Goal: Share content: Share content

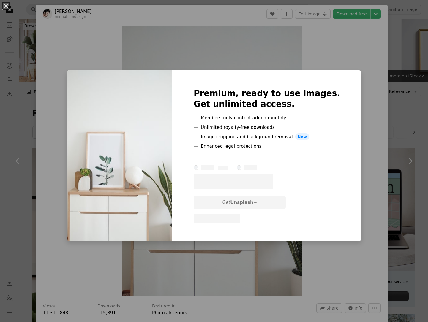
scroll to position [595, 0]
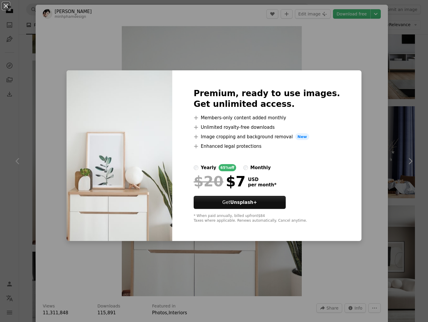
click at [313, 39] on div "An X shape Premium, ready to use images. Get unlimited access. A plus sign Memb…" at bounding box center [214, 161] width 428 height 322
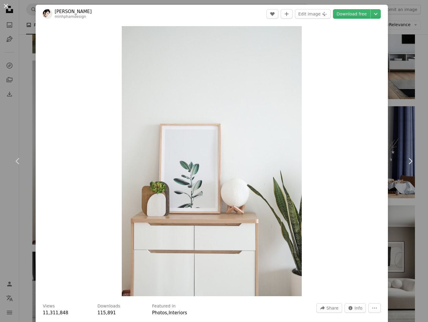
click at [8, 9] on button "An X shape" at bounding box center [5, 5] width 7 height 7
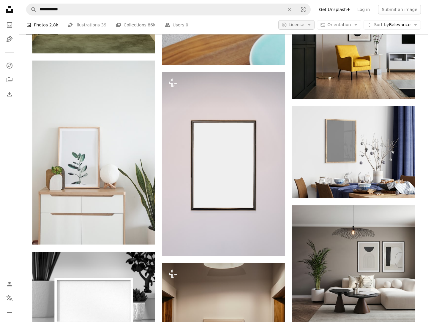
click at [312, 23] on icon "Arrow down" at bounding box center [308, 24] width 5 height 5
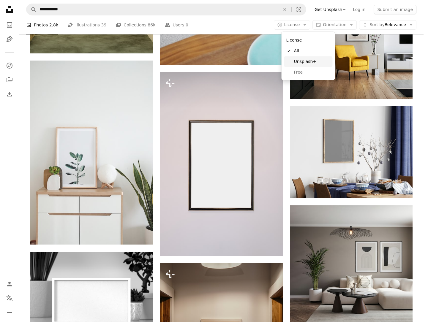
click at [308, 60] on span "Unsplash+" at bounding box center [312, 61] width 36 height 6
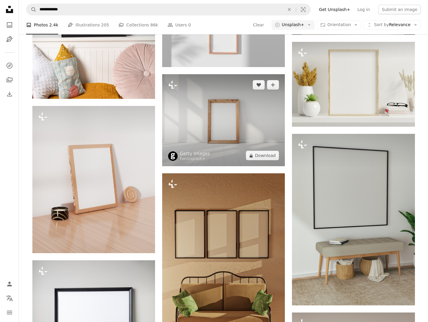
scroll to position [531, 0]
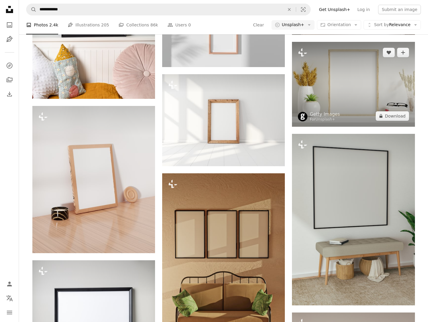
click at [343, 127] on img at bounding box center [353, 84] width 123 height 85
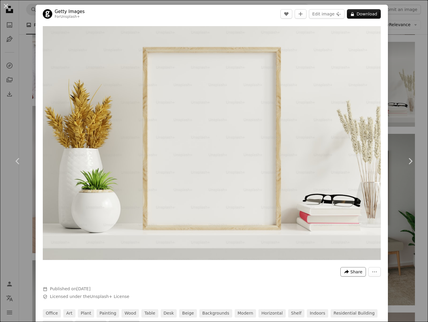
click at [345, 269] on icon "A forward-right arrow" at bounding box center [346, 271] width 5 height 5
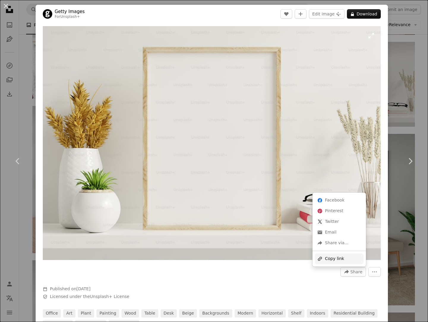
click at [337, 256] on div "A URL sharing icon (chains) Copy link" at bounding box center [339, 258] width 49 height 11
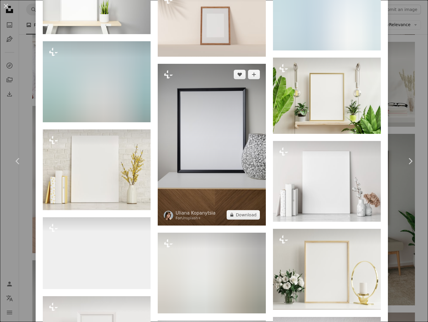
scroll to position [756, 0]
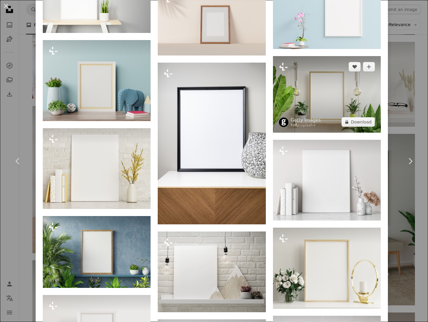
click at [312, 106] on img at bounding box center [327, 94] width 108 height 76
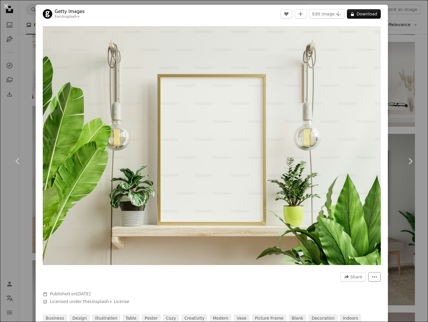
click at [375, 279] on icon "More Actions" at bounding box center [374, 276] width 5 height 5
click at [374, 279] on icon "More Actions" at bounding box center [374, 276] width 5 height 5
click at [357, 278] on span "Share" at bounding box center [356, 276] width 12 height 9
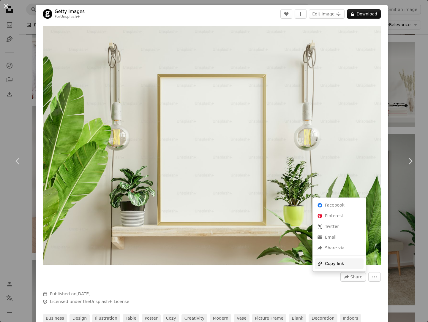
click at [347, 266] on div "A URL sharing icon (chains) Copy link" at bounding box center [339, 263] width 49 height 11
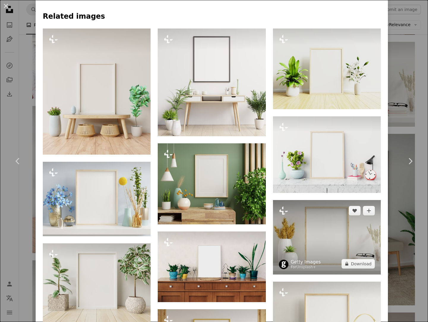
scroll to position [446, 0]
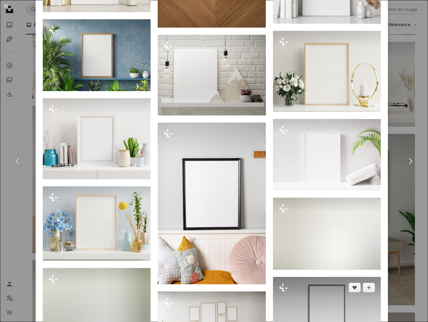
scroll to position [948, 0]
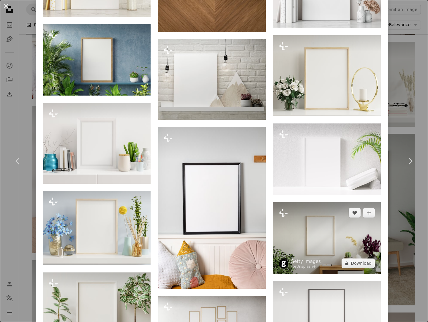
click at [326, 245] on img at bounding box center [327, 238] width 108 height 72
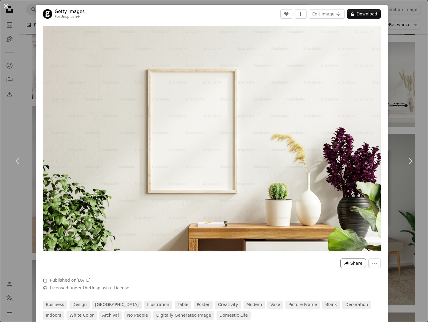
click at [350, 265] on button "A forward-right arrow Share" at bounding box center [353, 263] width 26 height 9
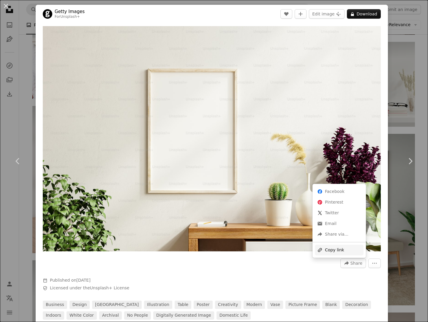
click at [343, 251] on div "A URL sharing icon (chains) Copy link" at bounding box center [339, 250] width 49 height 11
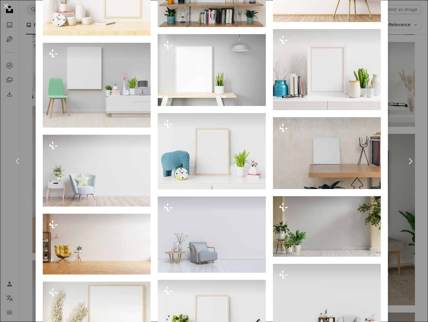
scroll to position [525, 0]
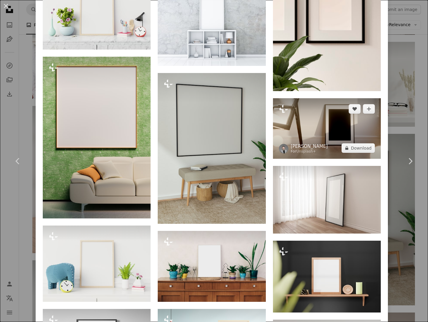
scroll to position [1504, 0]
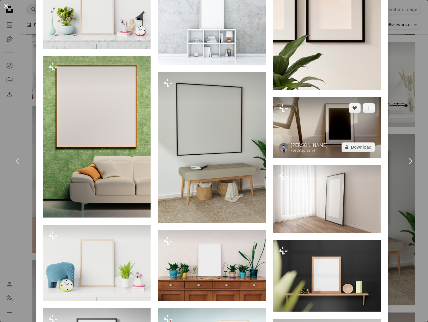
click at [322, 133] on img at bounding box center [327, 127] width 108 height 61
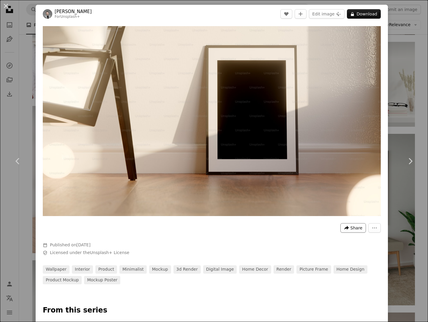
click at [349, 231] on button "A forward-right arrow Share" at bounding box center [353, 227] width 26 height 9
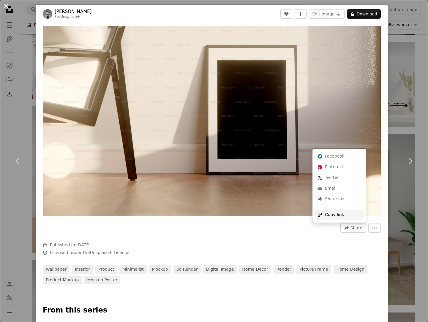
click at [338, 217] on div "A URL sharing icon (chains) Copy link" at bounding box center [339, 215] width 49 height 11
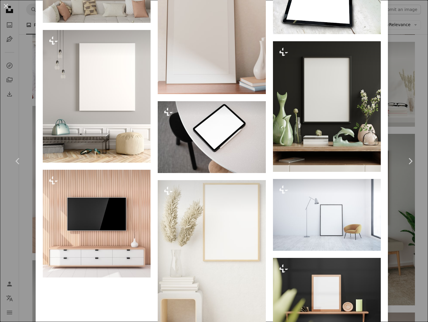
scroll to position [2154, 0]
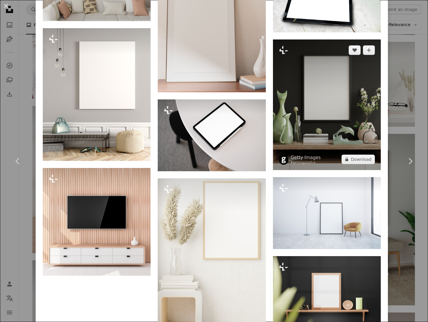
click at [321, 96] on img at bounding box center [327, 104] width 108 height 131
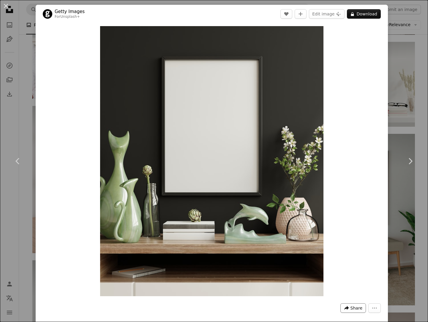
click at [350, 310] on button "A forward-right arrow Share" at bounding box center [353, 307] width 26 height 9
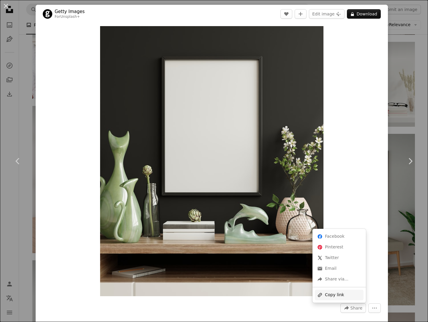
click at [339, 296] on div "A URL sharing icon (chains) Copy link" at bounding box center [339, 295] width 49 height 11
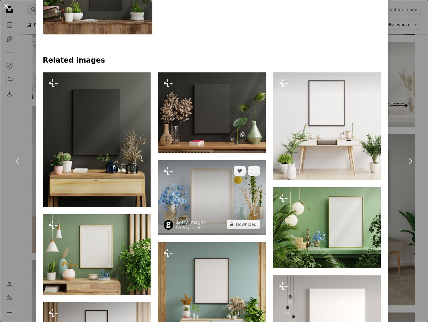
scroll to position [450, 0]
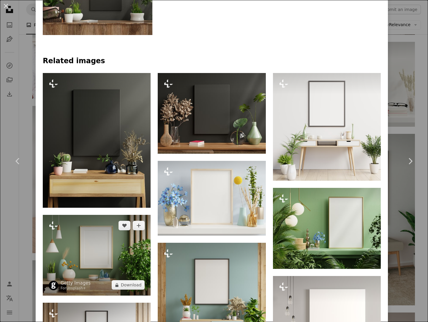
click at [93, 252] on img at bounding box center [97, 255] width 108 height 81
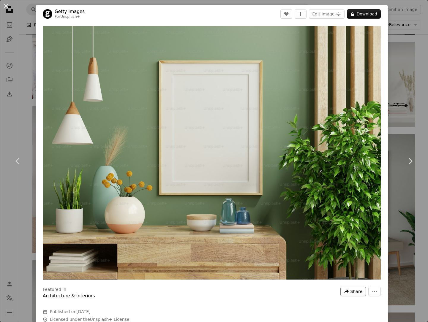
click at [356, 291] on span "Share" at bounding box center [356, 291] width 12 height 9
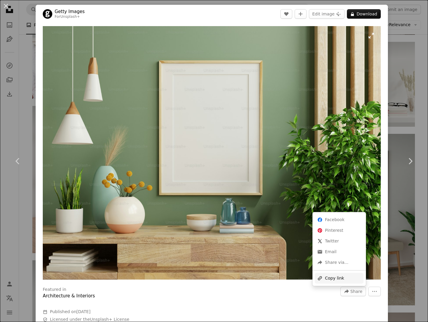
drag, startPoint x: 350, startPoint y: 279, endPoint x: 365, endPoint y: 278, distance: 14.3
click at [350, 279] on div "A URL sharing icon (chains) Copy link" at bounding box center [339, 278] width 49 height 11
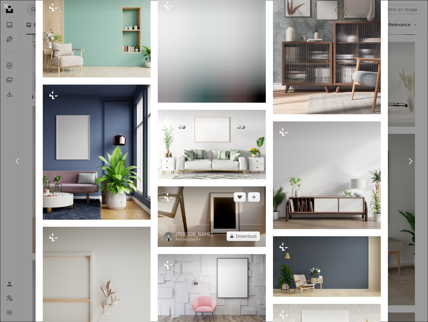
scroll to position [4154, 0]
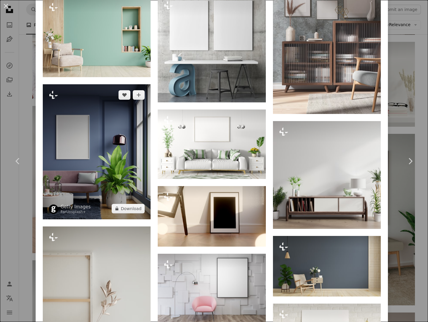
click at [101, 162] on img at bounding box center [97, 151] width 108 height 135
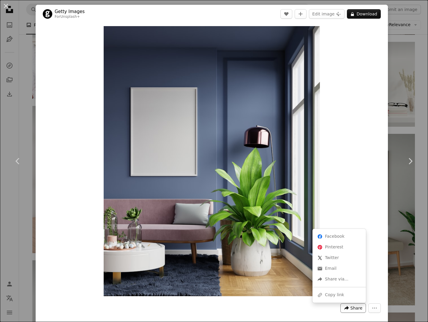
click at [353, 308] on span "Share" at bounding box center [356, 308] width 12 height 9
click at [343, 296] on div "A URL sharing icon (chains) Copy link" at bounding box center [339, 295] width 49 height 11
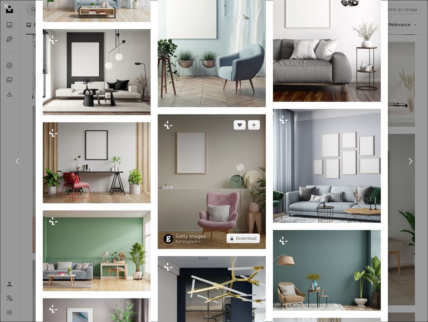
scroll to position [591, 0]
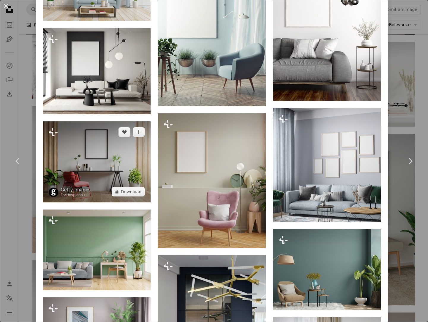
click at [104, 159] on img at bounding box center [97, 161] width 108 height 81
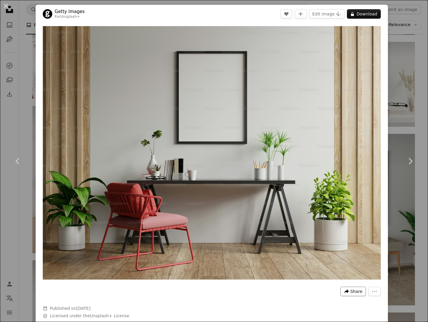
click at [354, 293] on span "Share" at bounding box center [356, 291] width 12 height 9
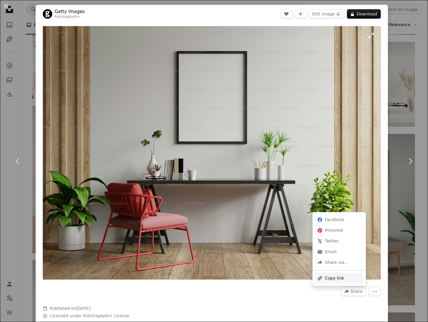
click at [346, 278] on div "A URL sharing icon (chains) Copy link" at bounding box center [339, 278] width 49 height 11
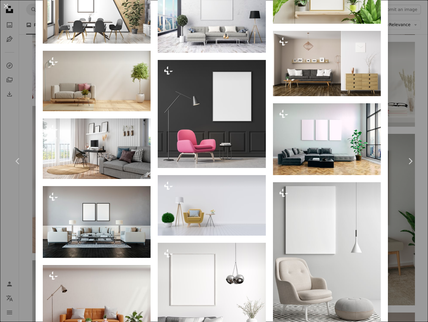
scroll to position [2334, 0]
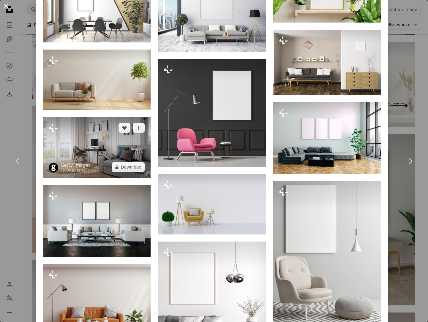
click at [113, 142] on img at bounding box center [97, 147] width 108 height 61
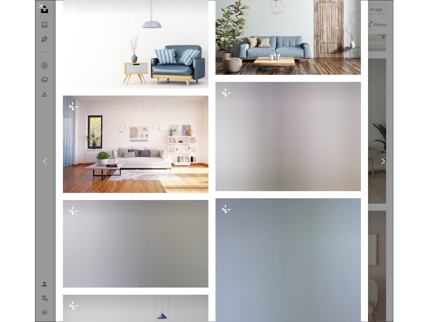
scroll to position [2913, 0]
